Goal: Register for event/course

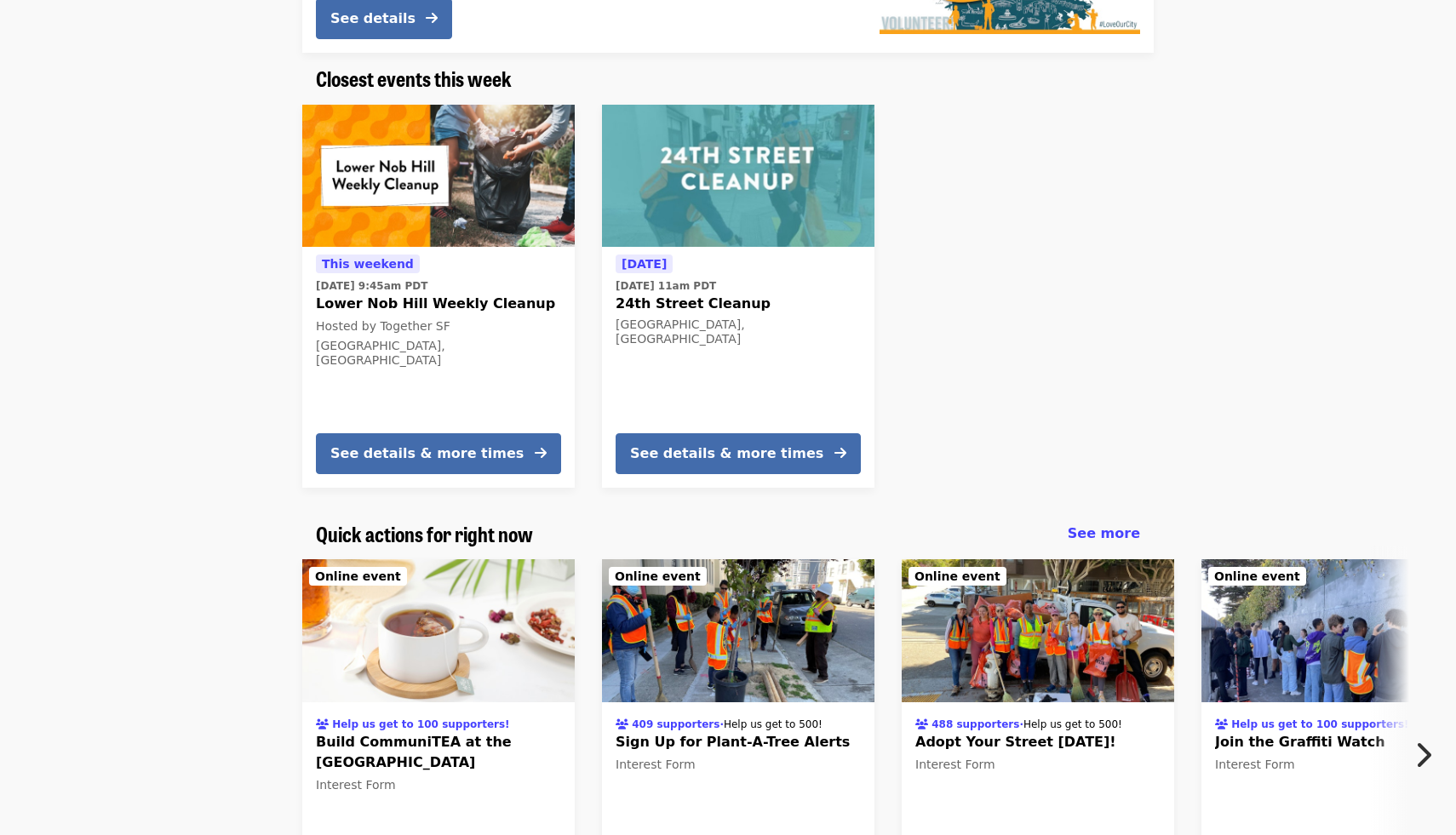
scroll to position [435, 0]
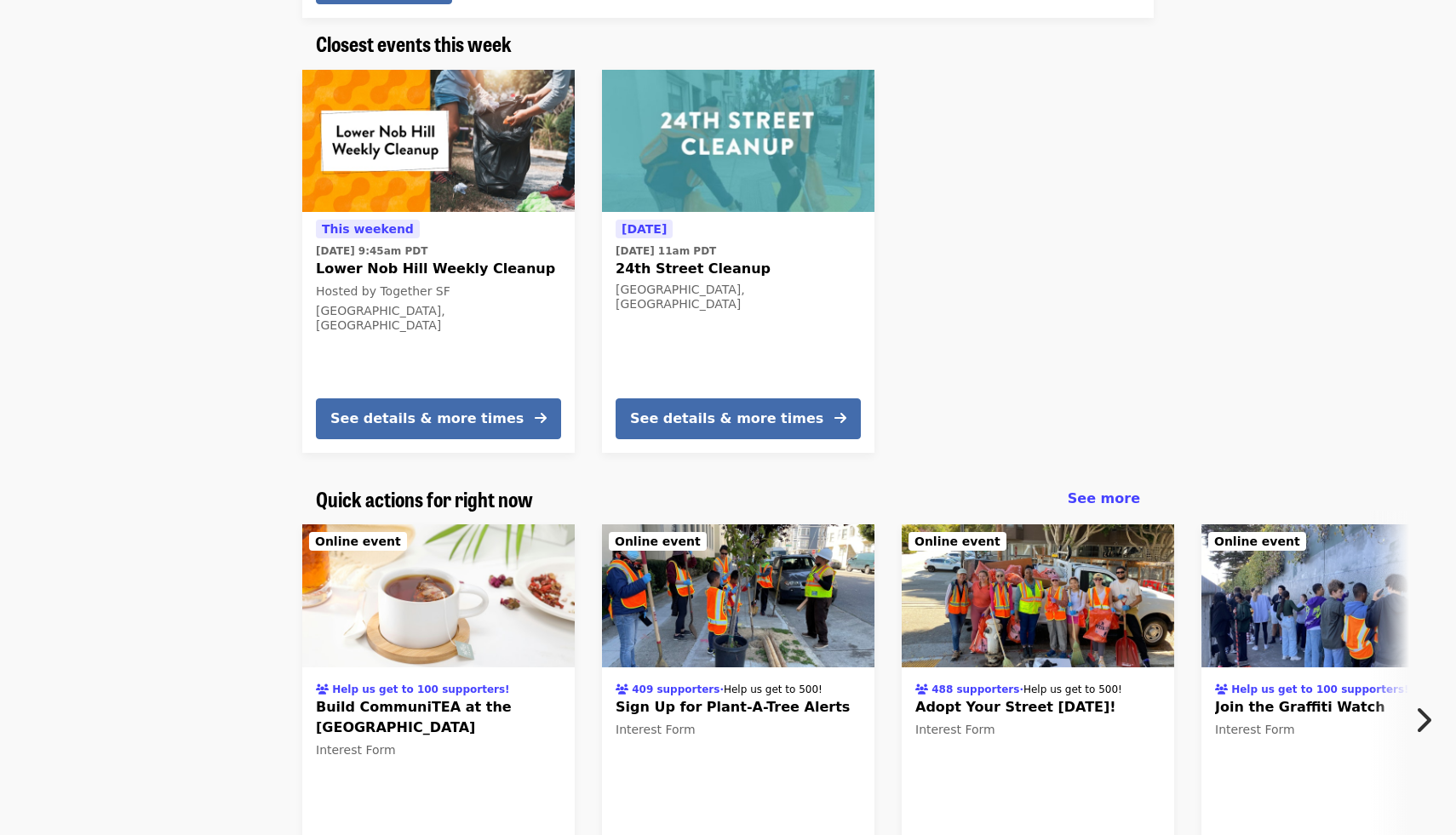
click at [209, 657] on div "Help us get to 100 supporters! Build CommuniTEA at the [GEOGRAPHIC_DATA] Intere…" at bounding box center [720, 716] width 1447 height 411
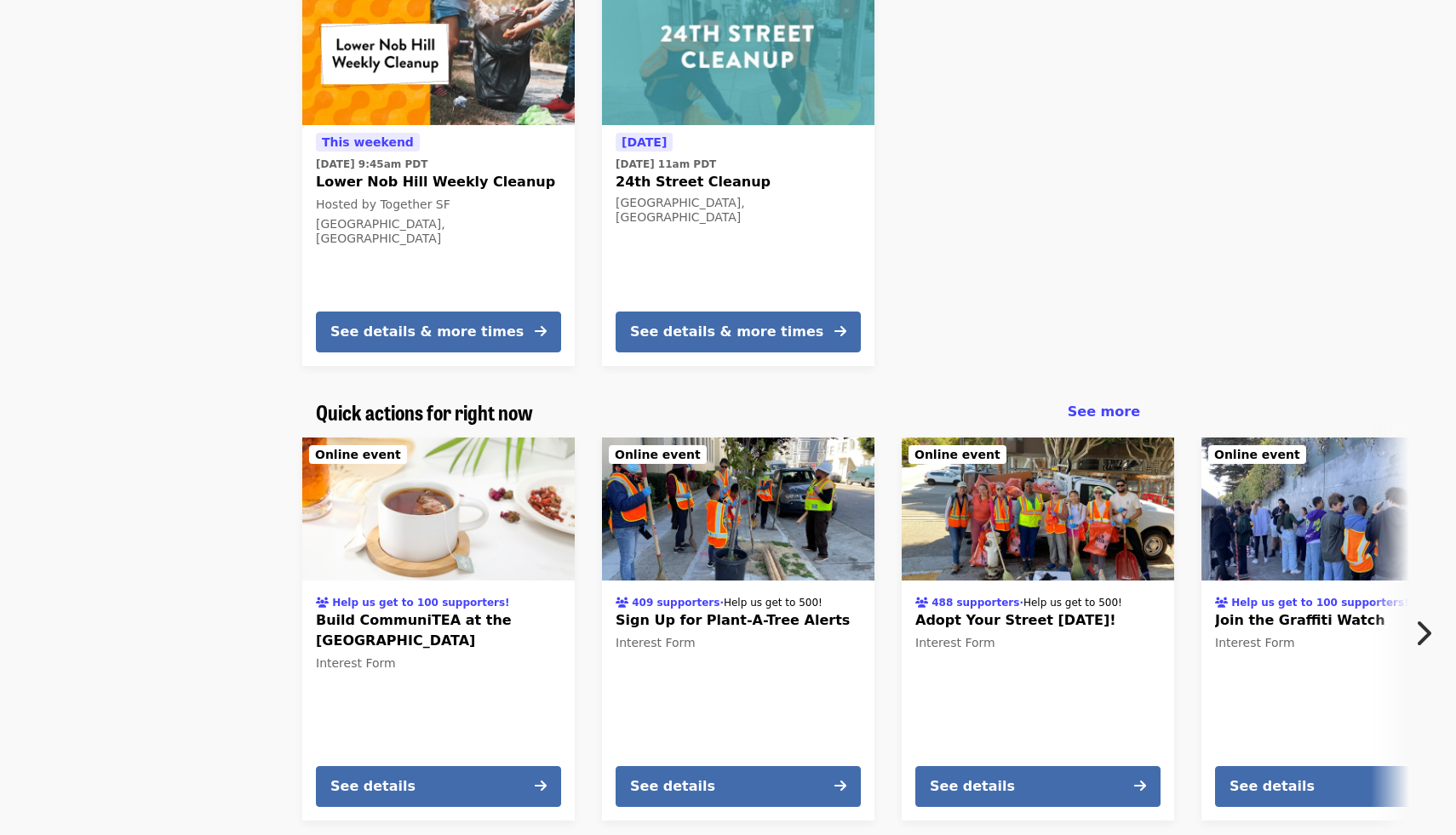
scroll to position [540, 0]
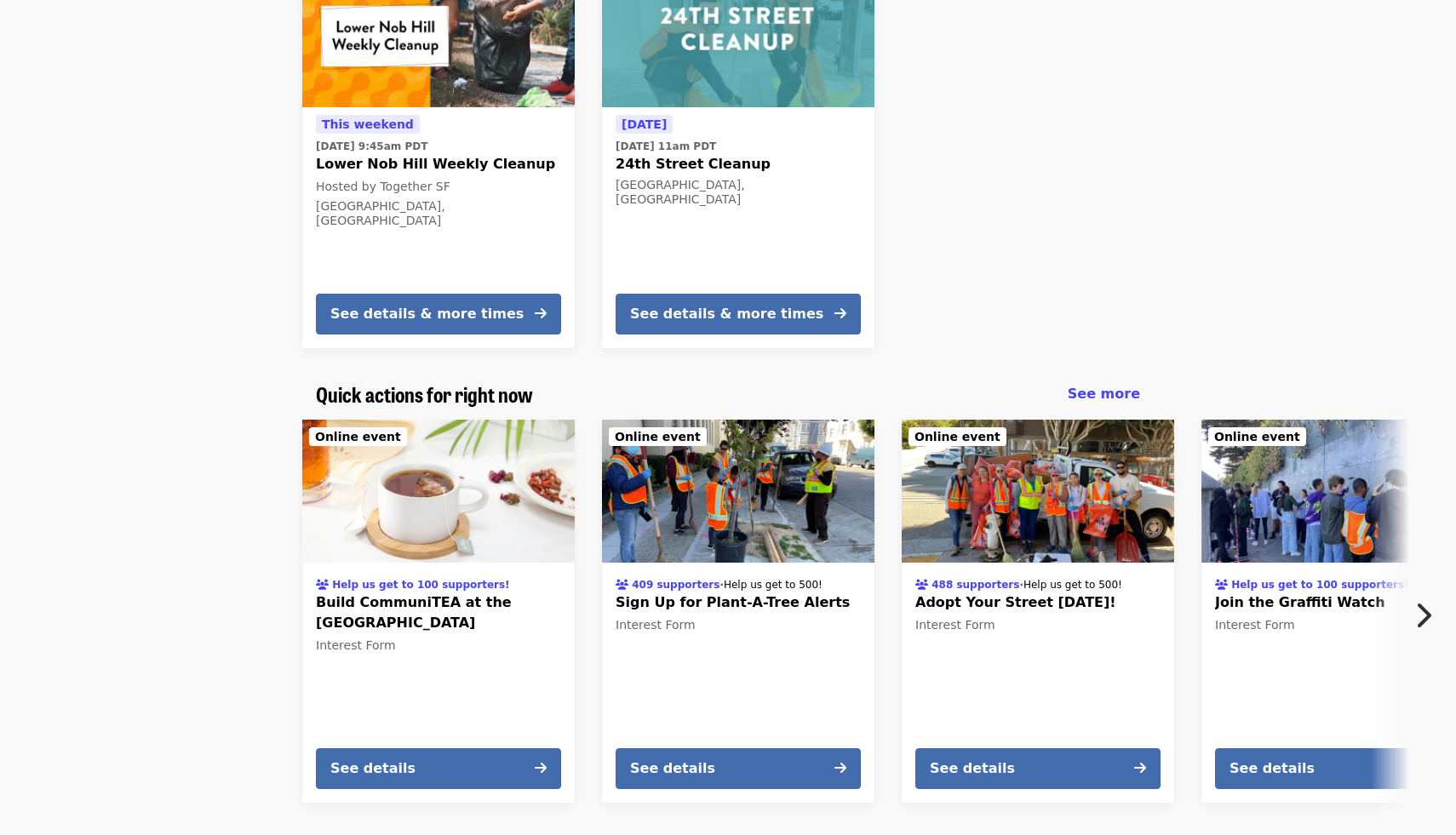
click at [1418, 609] on icon "chevron-right icon" at bounding box center [1423, 615] width 17 height 32
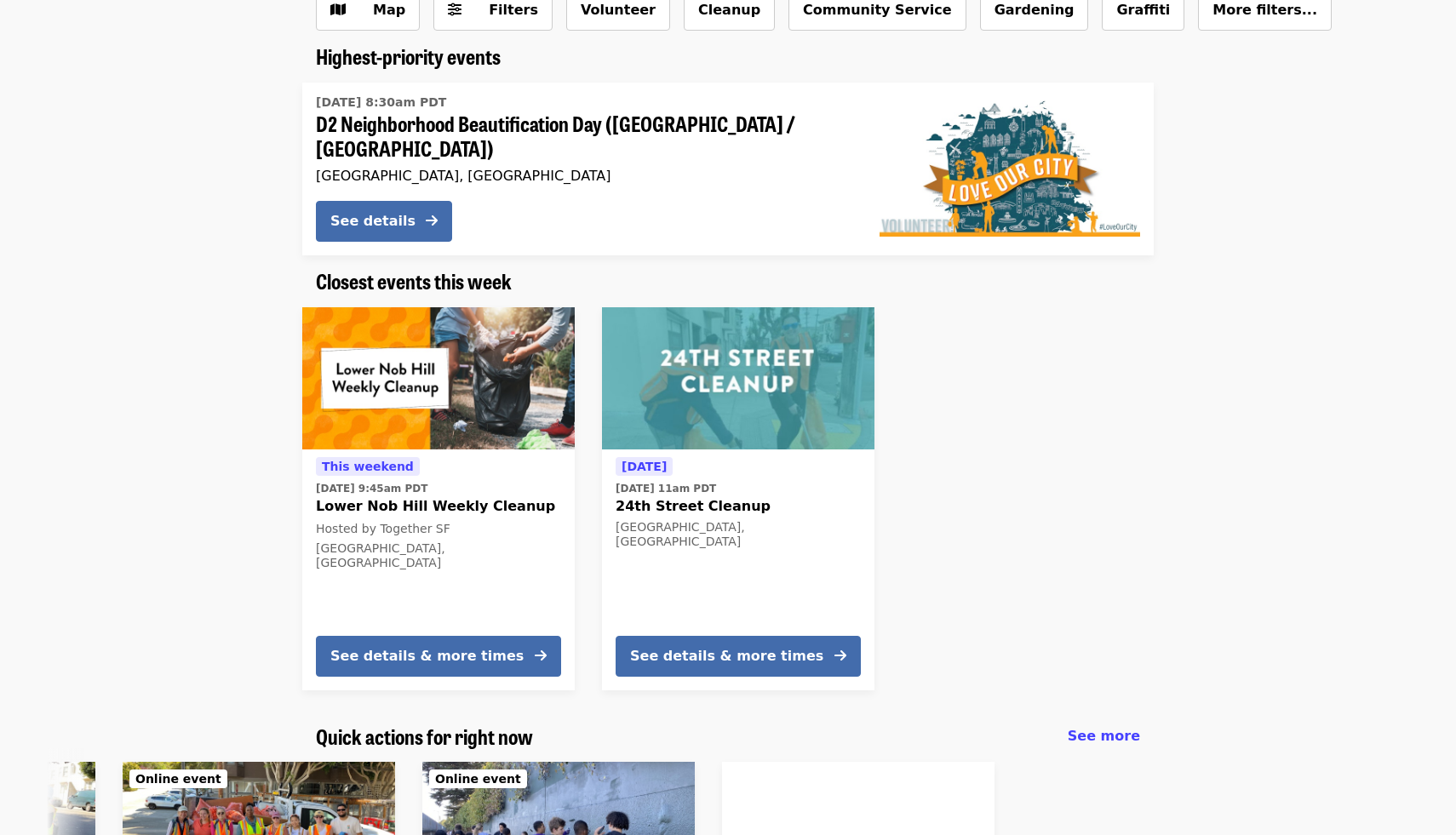
scroll to position [201, 0]
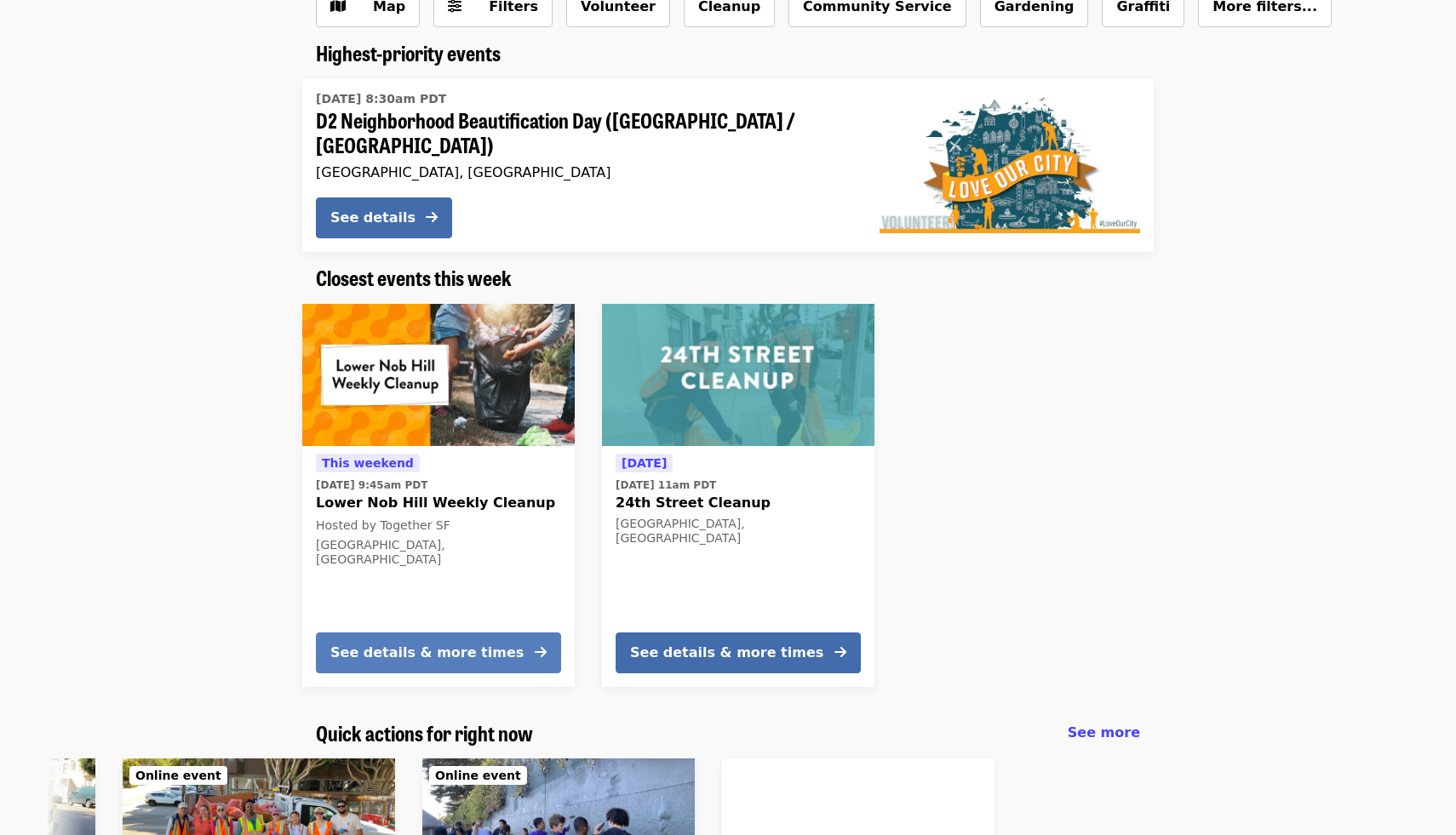
click at [469, 645] on div "See details & more times" at bounding box center [426, 652] width 193 height 20
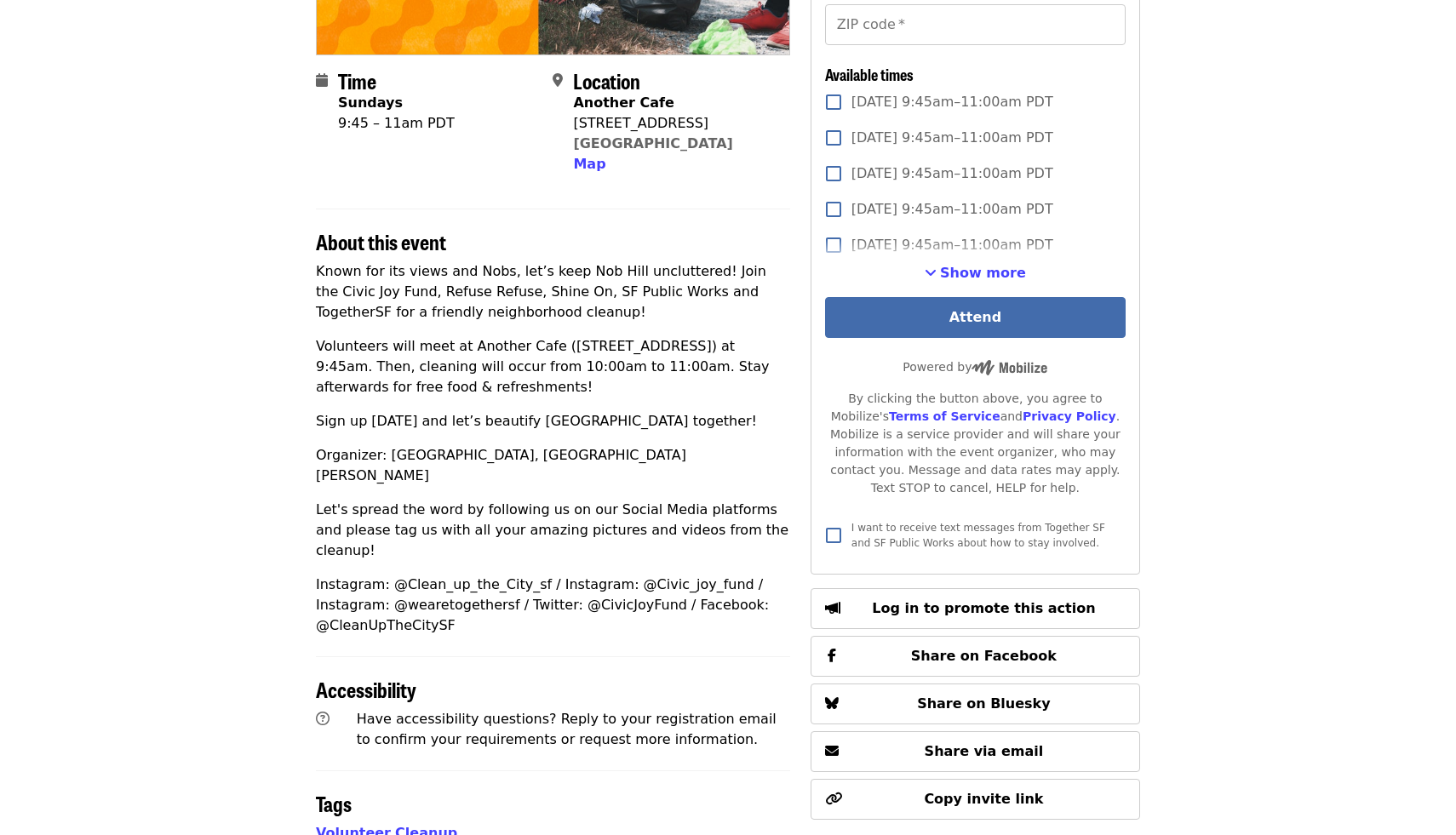
scroll to position [351, 0]
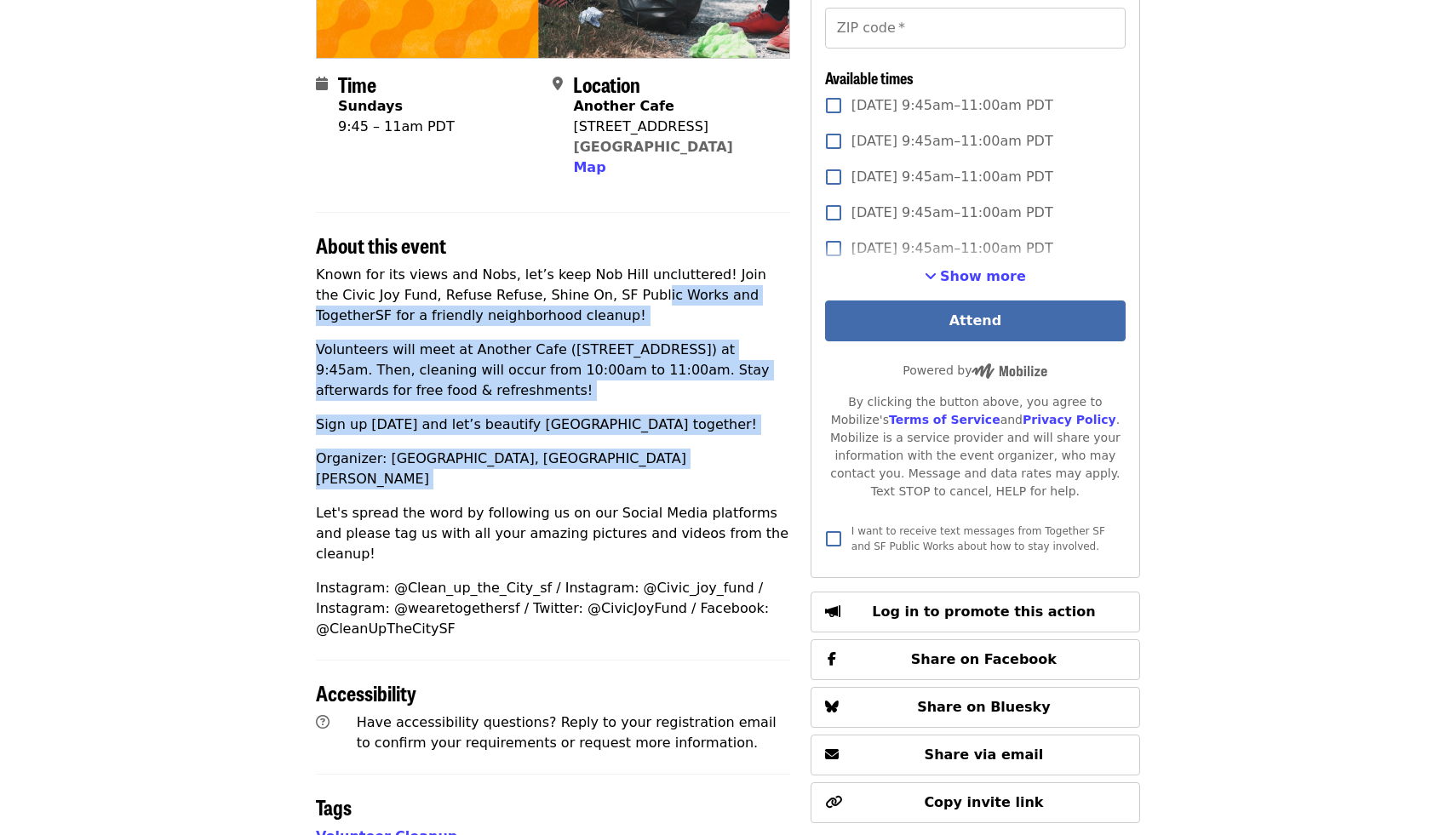
drag, startPoint x: 584, startPoint y: 287, endPoint x: 584, endPoint y: 480, distance: 193.0
click at [584, 480] on div "Known for its views and Nobs, let’s keep Nob Hill uncluttered! Join the Civic J…" at bounding box center [552, 452] width 474 height 375
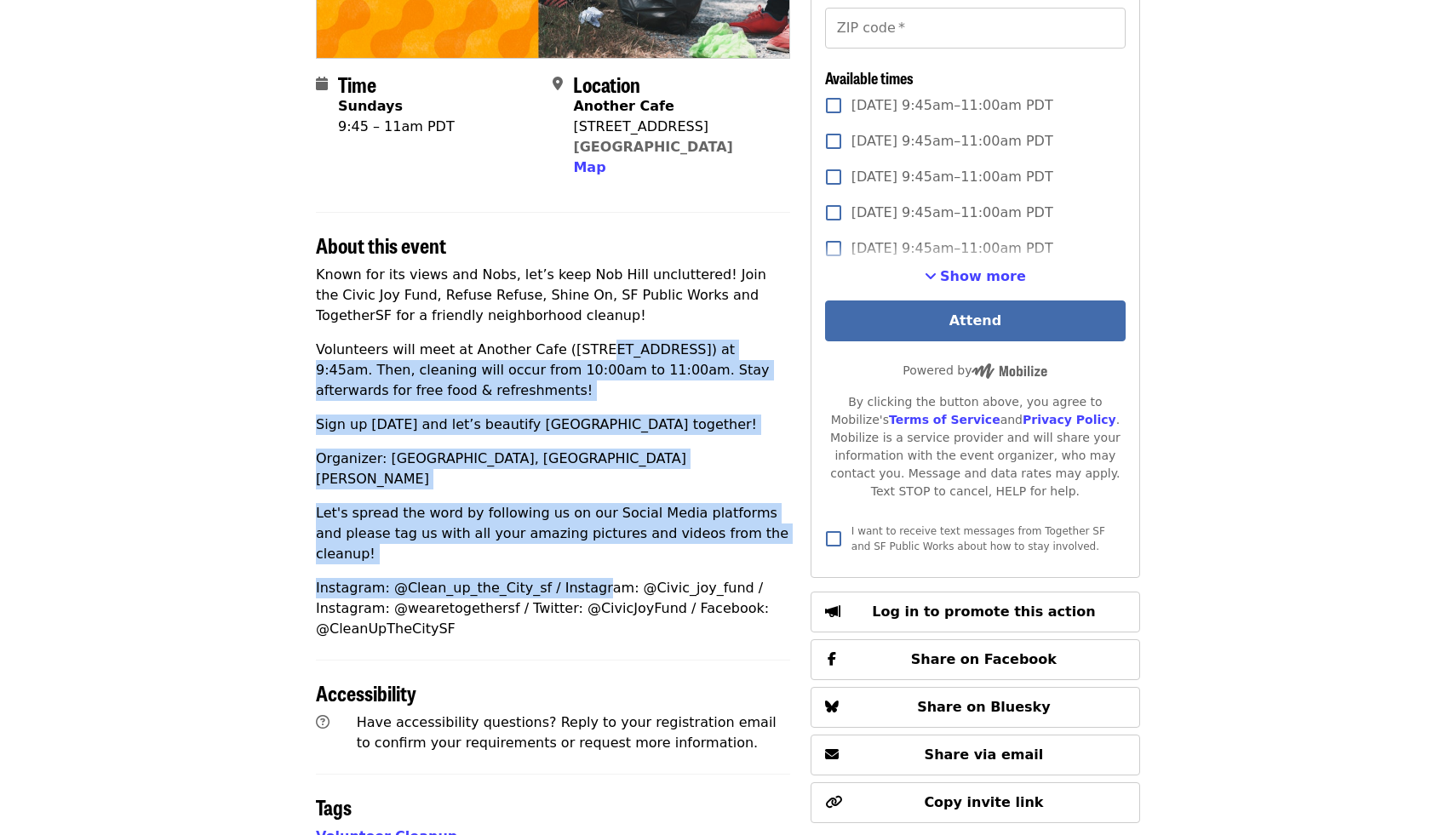
drag, startPoint x: 584, startPoint y: 551, endPoint x: 578, endPoint y: 356, distance: 195.1
click at [578, 356] on div "Known for its views and Nobs, let’s keep Nob Hill uncluttered! Join the Civic J…" at bounding box center [552, 452] width 474 height 375
click at [578, 356] on p "Volunteers will meet at Another Cafe ([STREET_ADDRESS]) at 9:45am. Then, cleani…" at bounding box center [552, 370] width 474 height 61
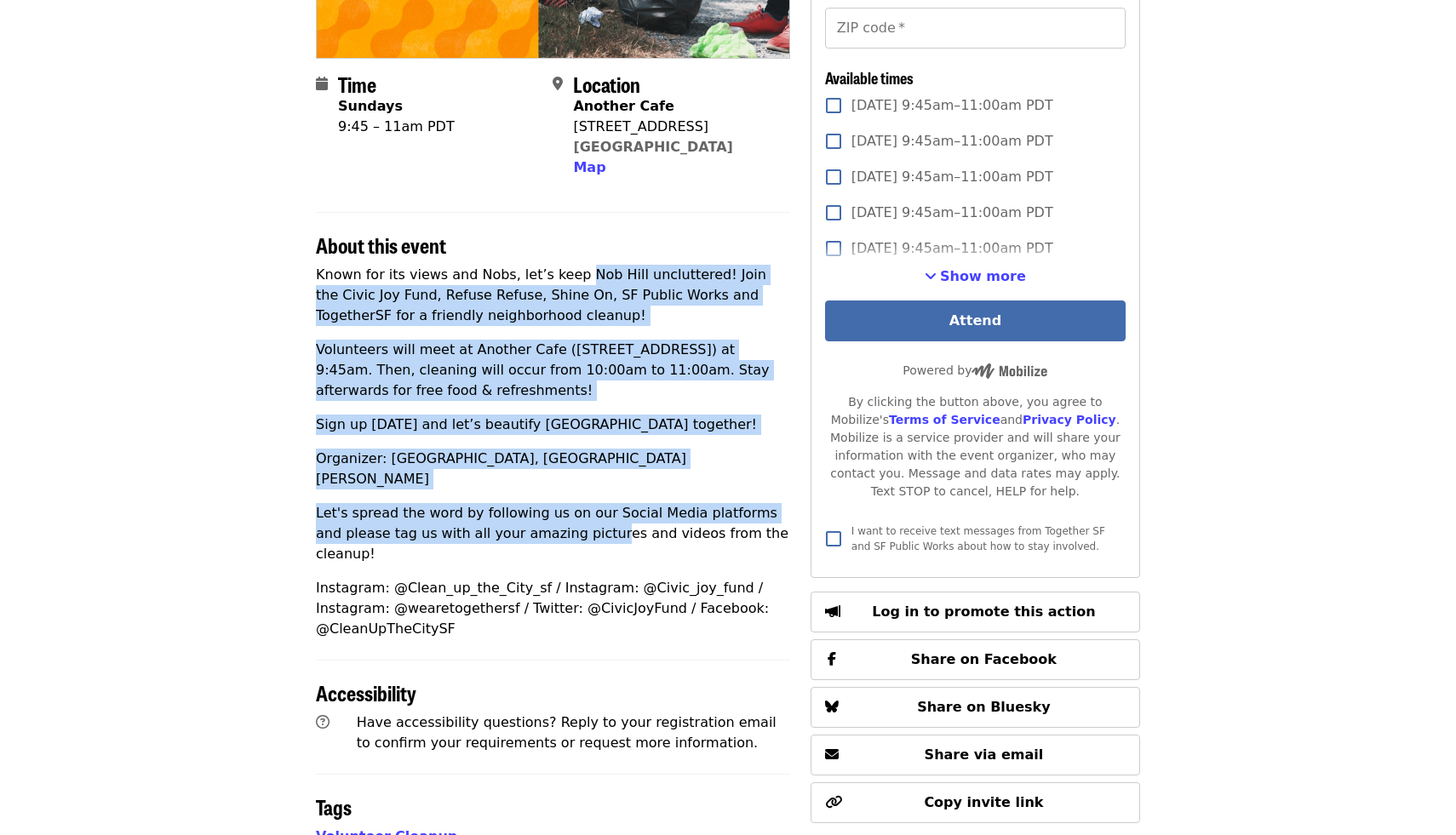
drag, startPoint x: 568, startPoint y: 270, endPoint x: 568, endPoint y: 529, distance: 259.0
click at [568, 528] on div "Known for its views and Nobs, let’s keep Nob Hill uncluttered! Join the Civic J…" at bounding box center [552, 452] width 474 height 375
click at [568, 529] on div "Known for its views and Nobs, let’s keep Nob Hill uncluttered! Join the Civic J…" at bounding box center [552, 452] width 474 height 375
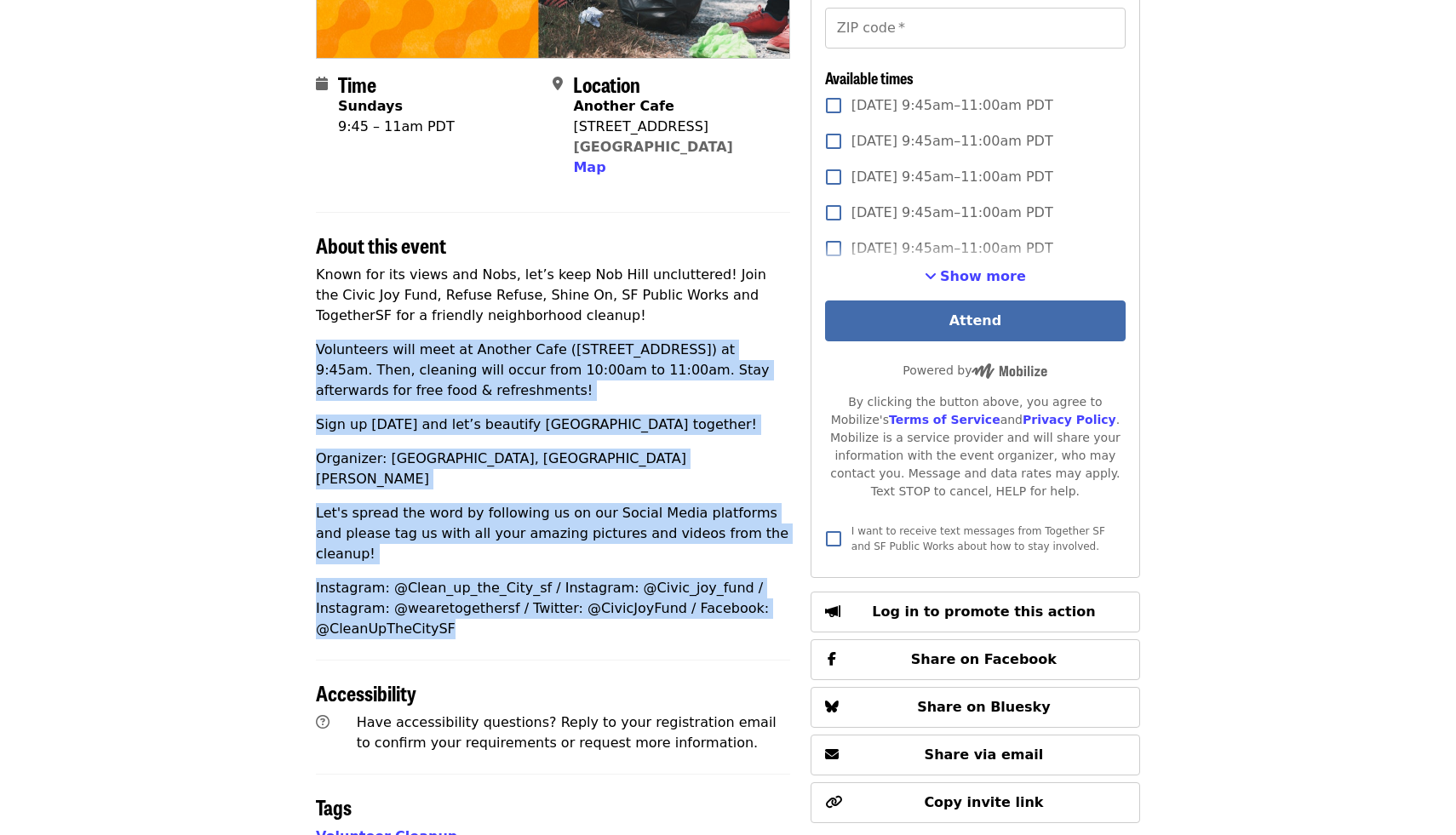
drag, startPoint x: 565, startPoint y: 607, endPoint x: 565, endPoint y: 317, distance: 290.0
click at [565, 317] on div "Time Sundays 9:45 – 11am PDT Location Another Cafe [STREET_ADDRESS] Map About t…" at bounding box center [552, 503] width 474 height 1387
click at [565, 317] on p "Known for its views and Nobs, let’s keep Nob Hill uncluttered! Join the Civic J…" at bounding box center [552, 295] width 474 height 61
